Goal: Use online tool/utility: Use online tool/utility

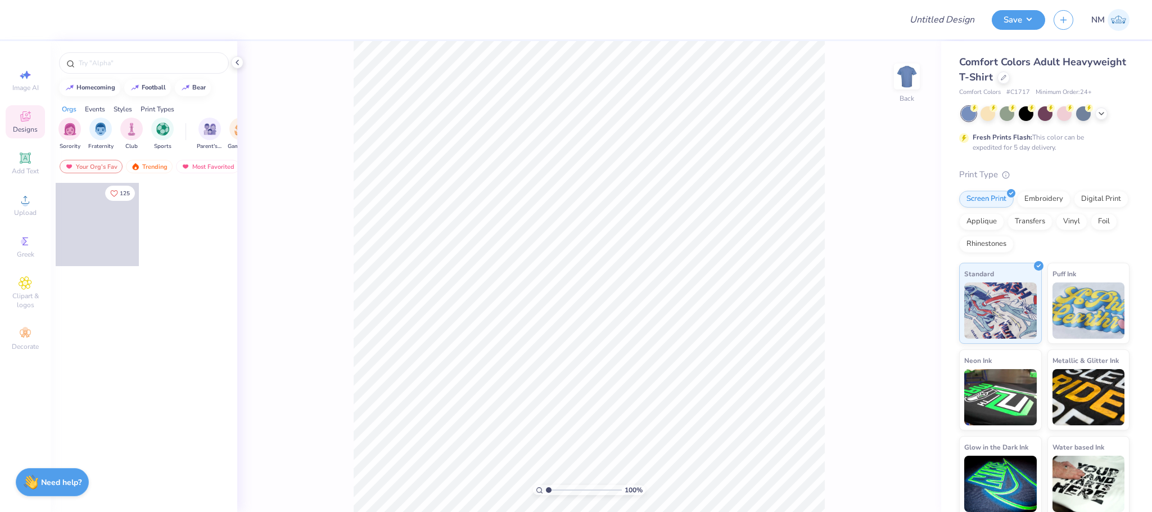
click at [29, 119] on icon at bounding box center [25, 116] width 10 height 10
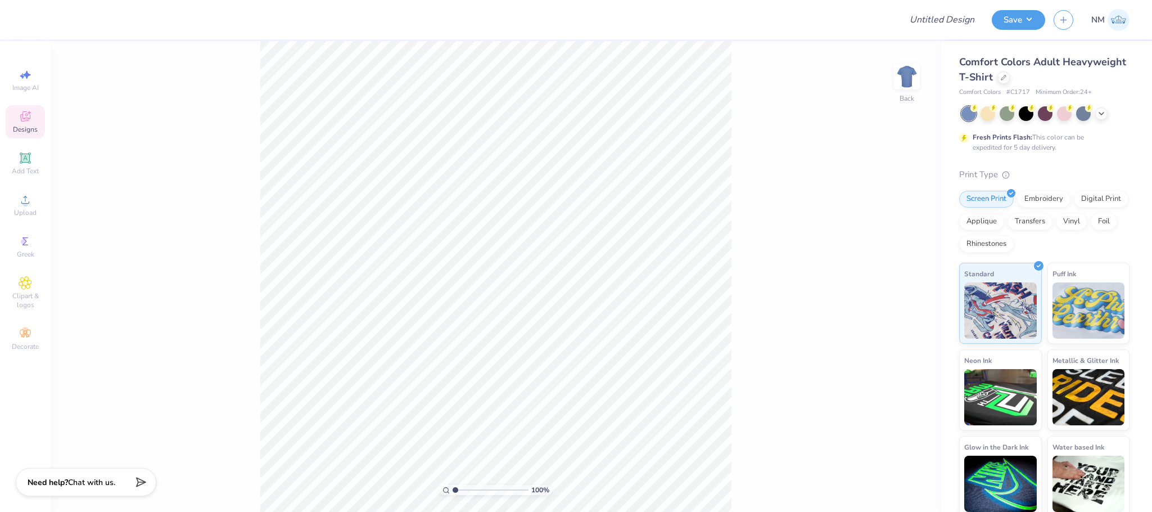
click at [29, 117] on icon at bounding box center [25, 116] width 13 height 13
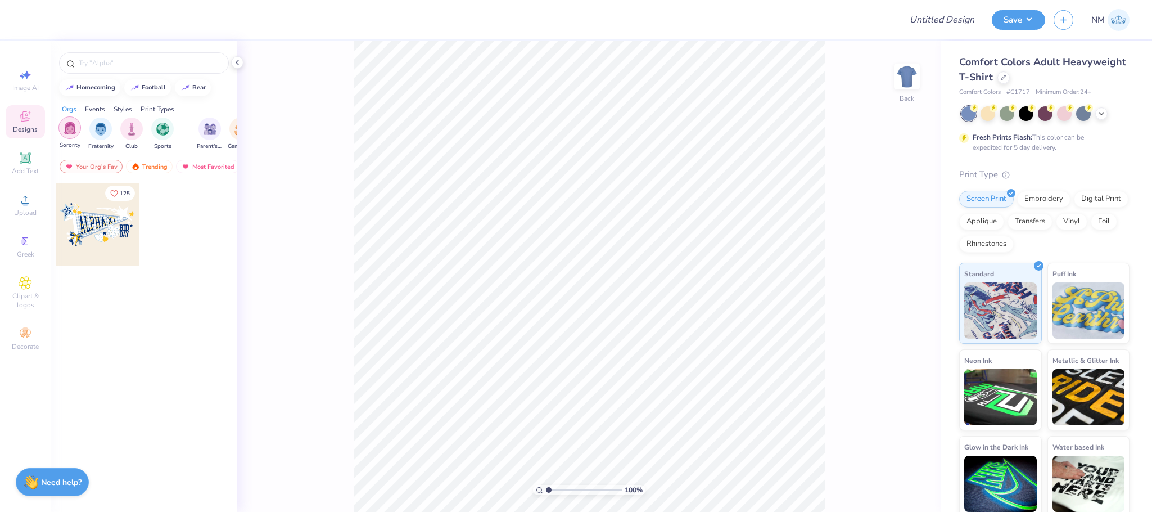
click at [73, 133] on img "filter for Sorority" at bounding box center [70, 127] width 13 height 13
click at [152, 169] on div "Trending" at bounding box center [149, 166] width 47 height 13
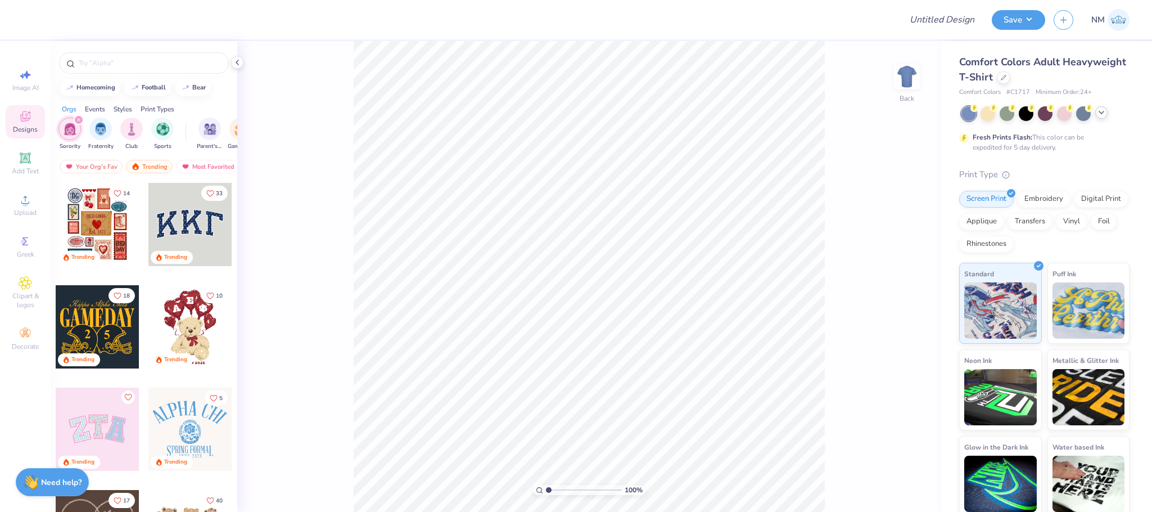
click at [1104, 110] on icon at bounding box center [1101, 112] width 9 height 9
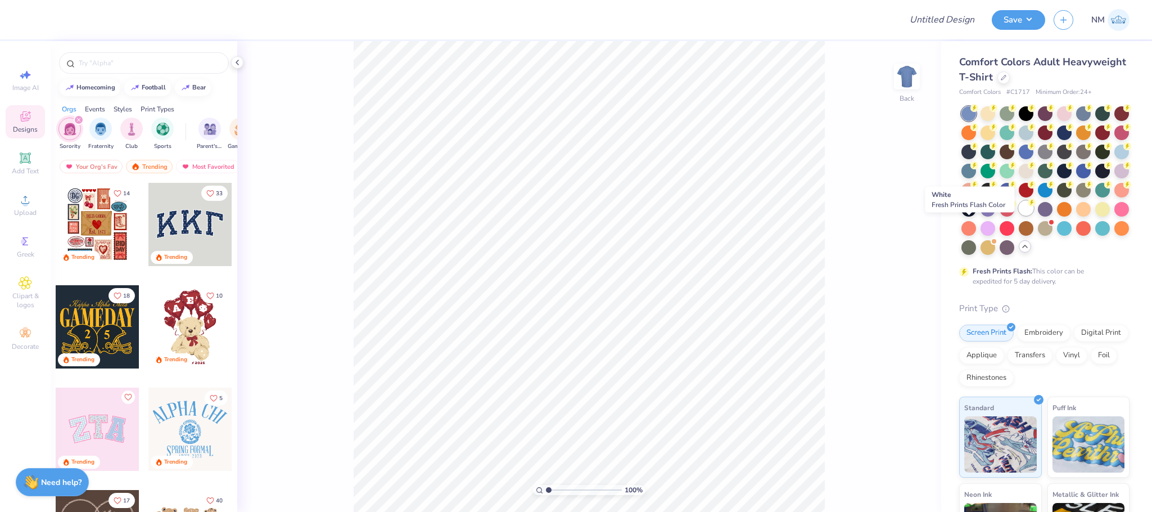
click at [1030, 205] on icon at bounding box center [1032, 203] width 4 height 6
click at [979, 148] on icon at bounding box center [975, 145] width 8 height 8
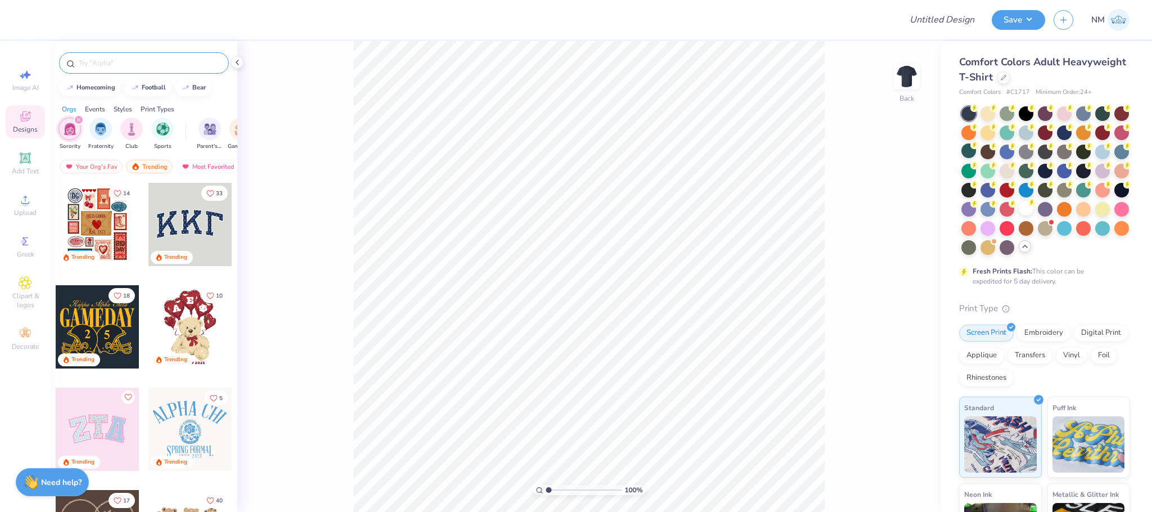
click at [123, 62] on input "text" at bounding box center [150, 62] width 144 height 11
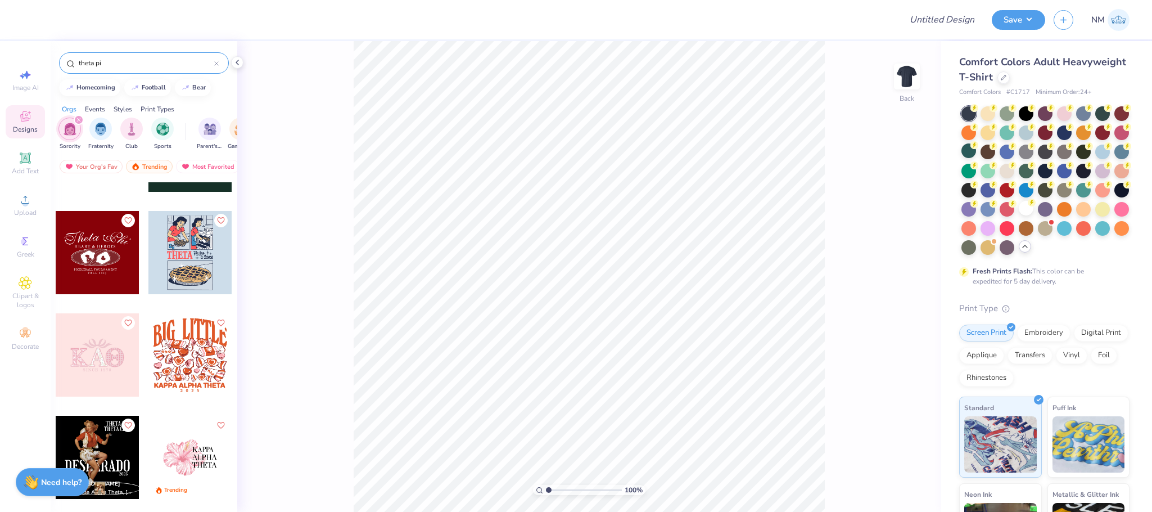
scroll to position [390, 0]
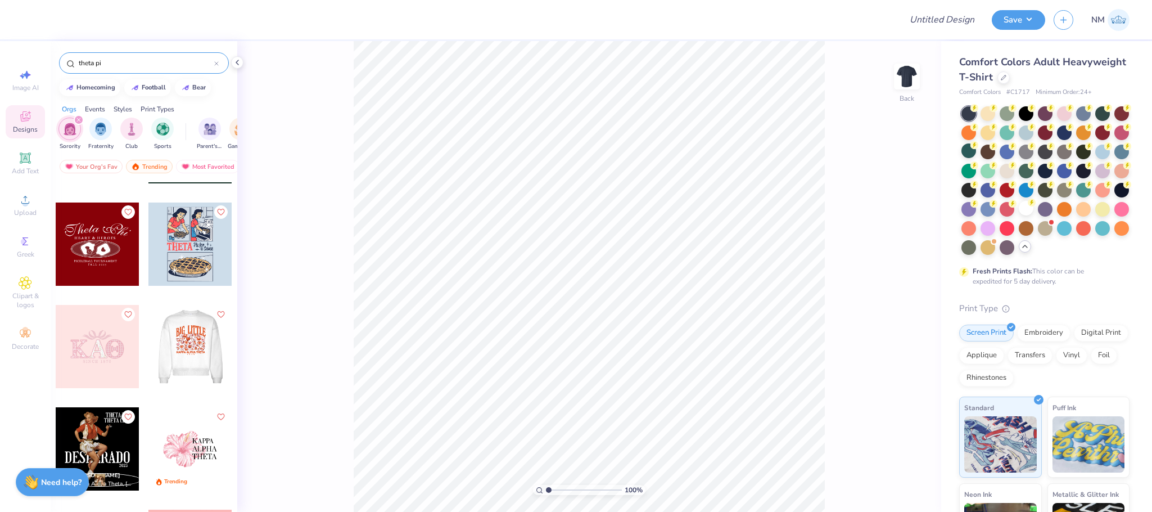
type input "theta pi"
click at [195, 334] on div at bounding box center [189, 346] width 83 height 83
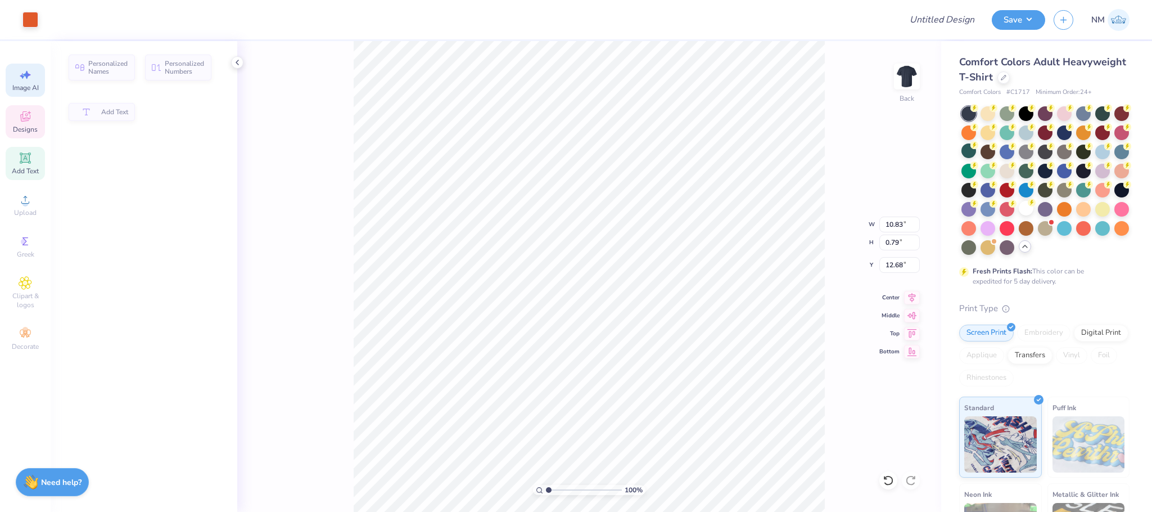
type input "10.83"
type input "0.79"
type input "12.68"
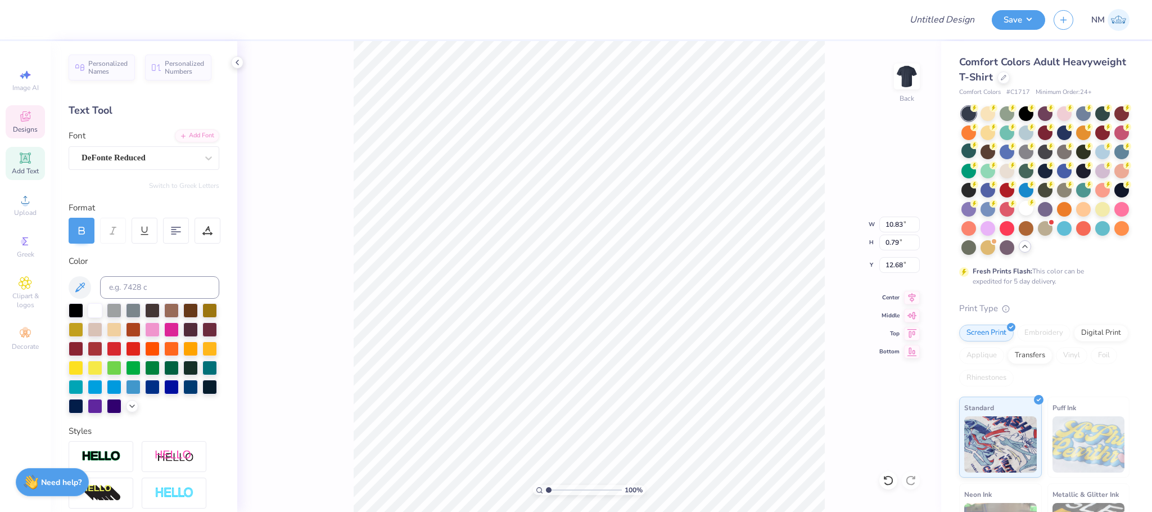
scroll to position [13, 2]
type textarea "THETA PI"
click at [46, 19] on div at bounding box center [51, 19] width 16 height 16
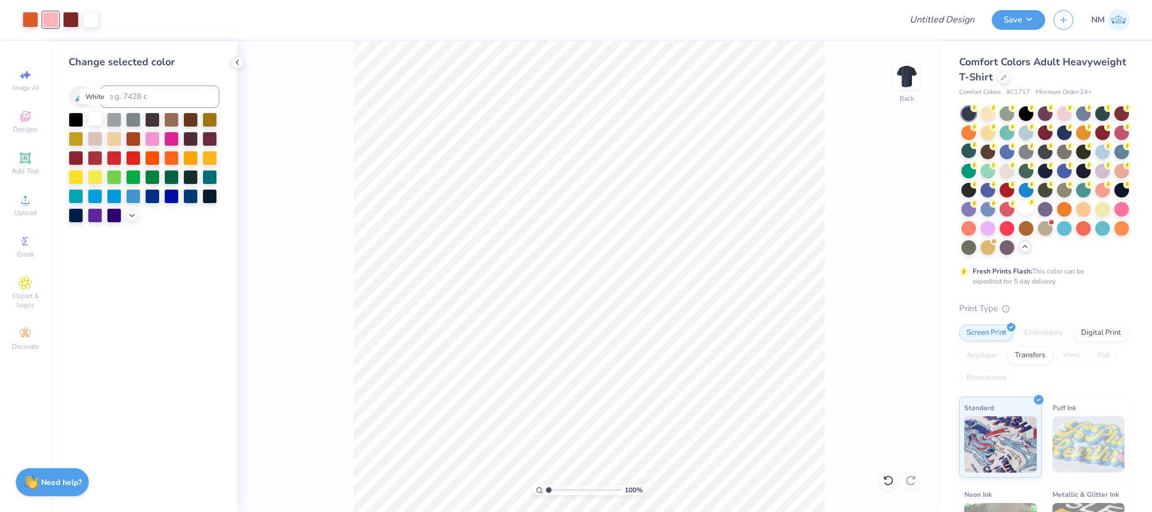
click at [101, 117] on div at bounding box center [95, 118] width 15 height 15
click at [67, 21] on div at bounding box center [71, 19] width 16 height 16
click at [151, 179] on div at bounding box center [152, 176] width 15 height 15
click at [24, 83] on span "Image AI" at bounding box center [25, 87] width 26 height 9
select select "4"
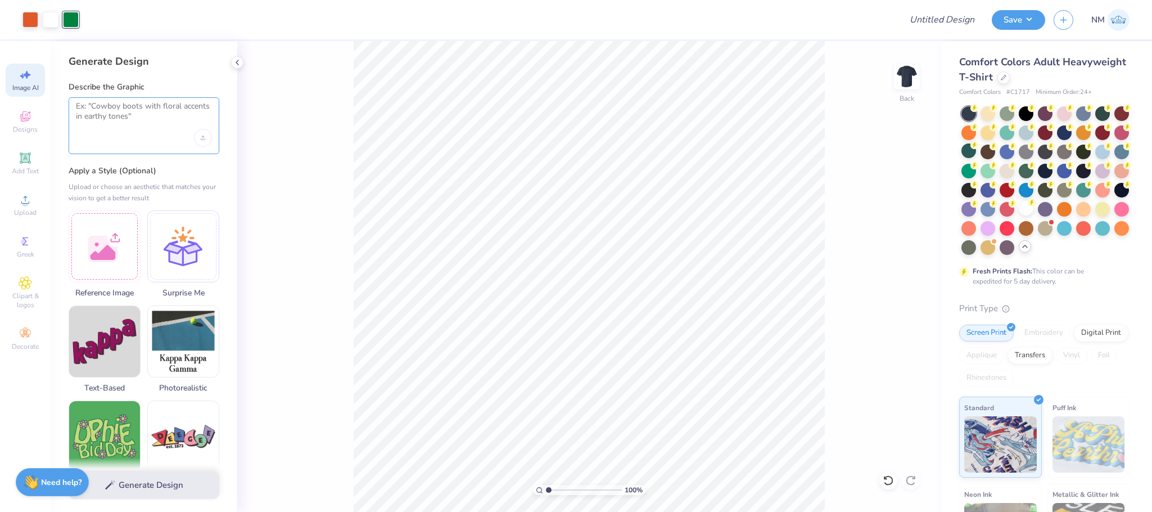
click at [123, 110] on textarea at bounding box center [144, 115] width 136 height 28
click at [237, 64] on icon at bounding box center [237, 62] width 9 height 9
